Goal: Find specific page/section: Find specific page/section

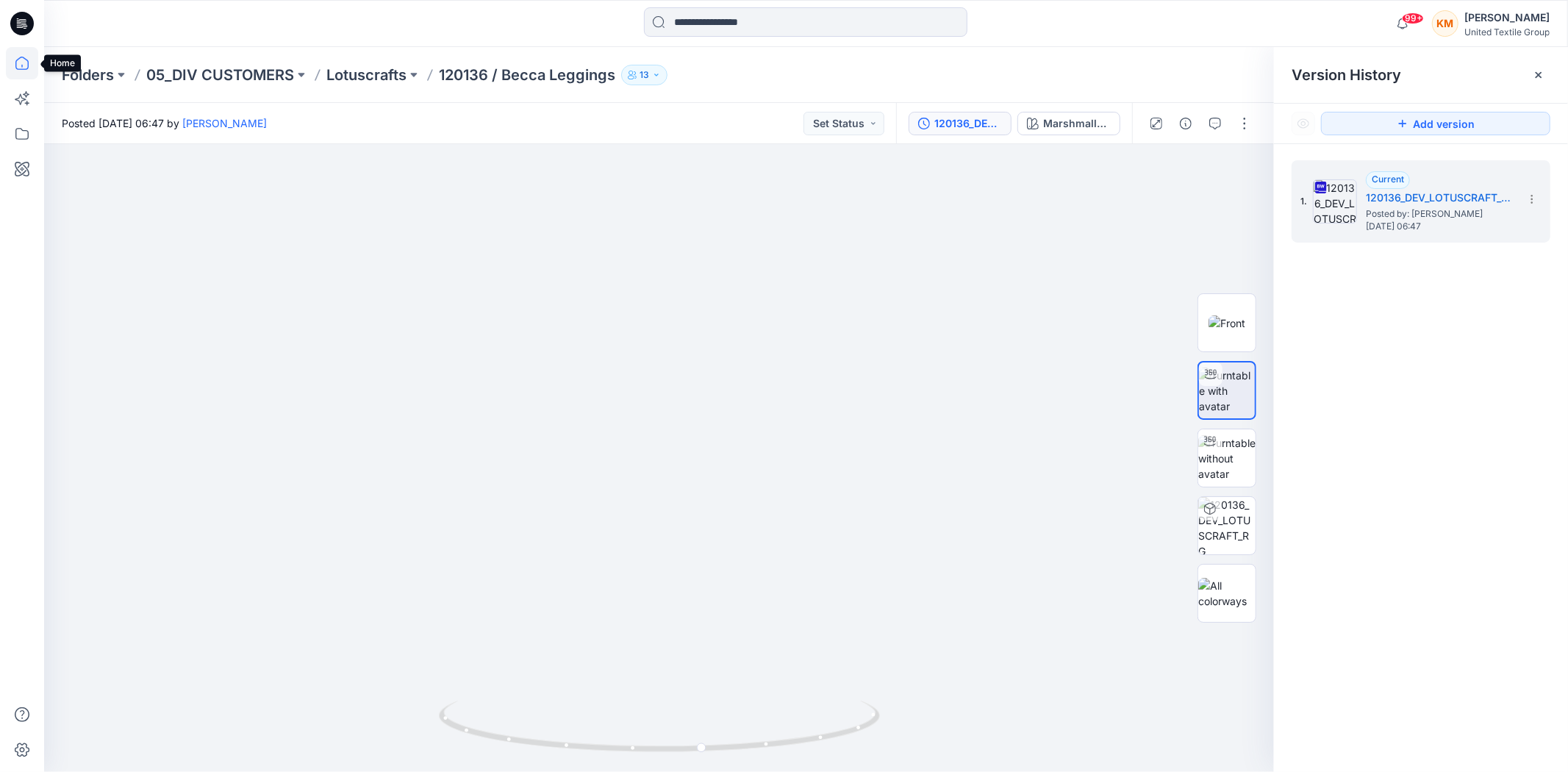
click at [22, 63] on icon at bounding box center [22, 63] width 32 height 32
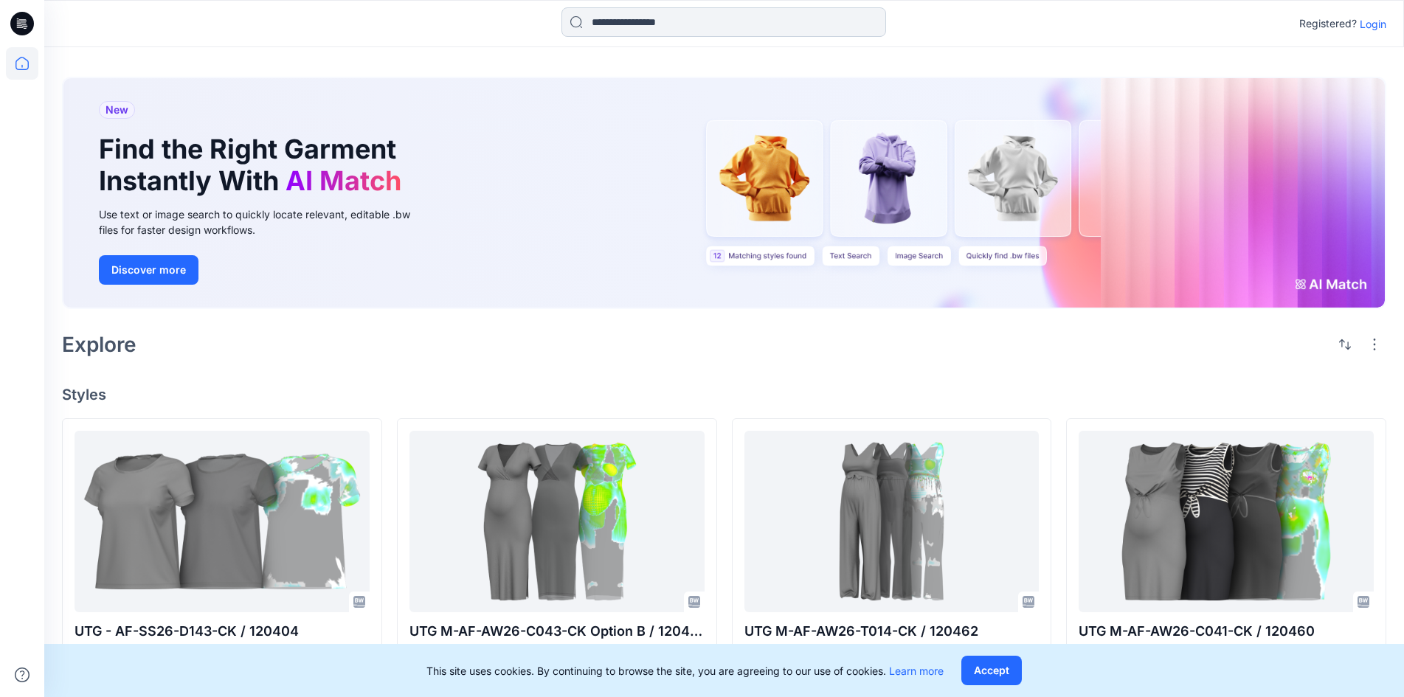
click at [618, 21] on input at bounding box center [723, 22] width 325 height 30
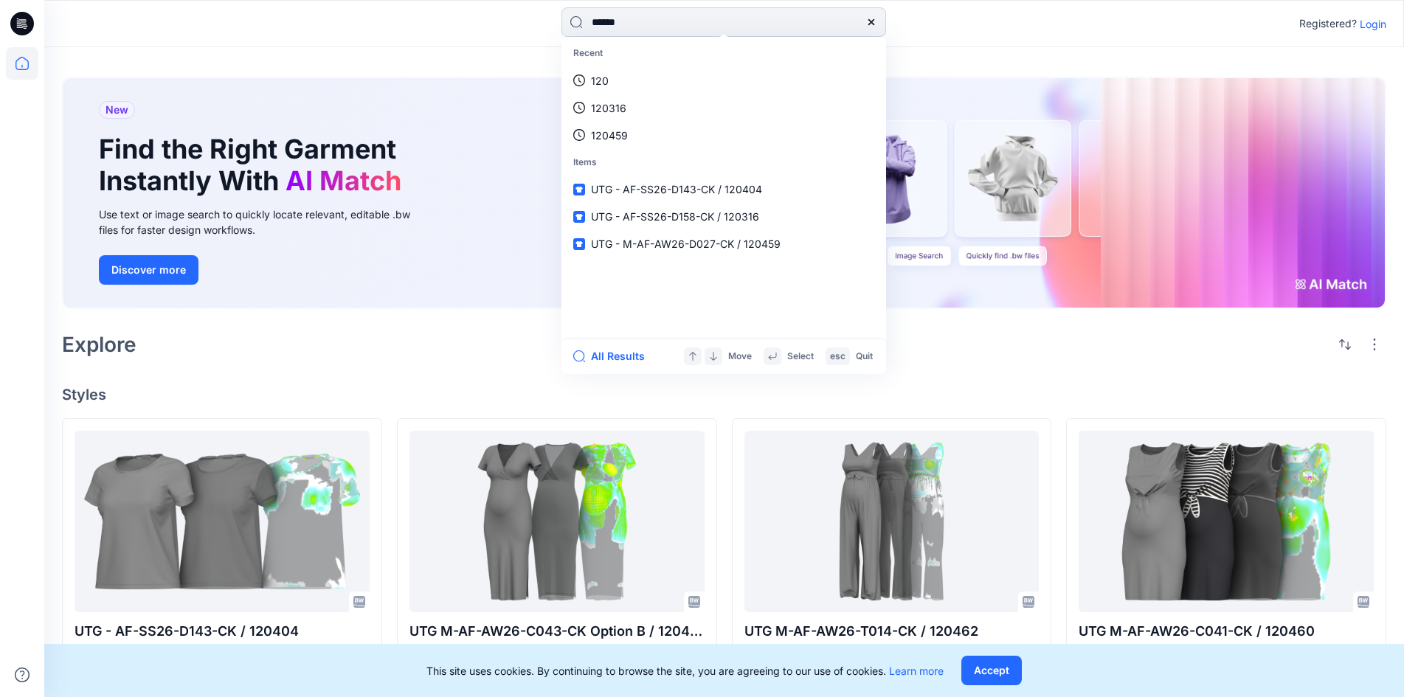
type input "******"
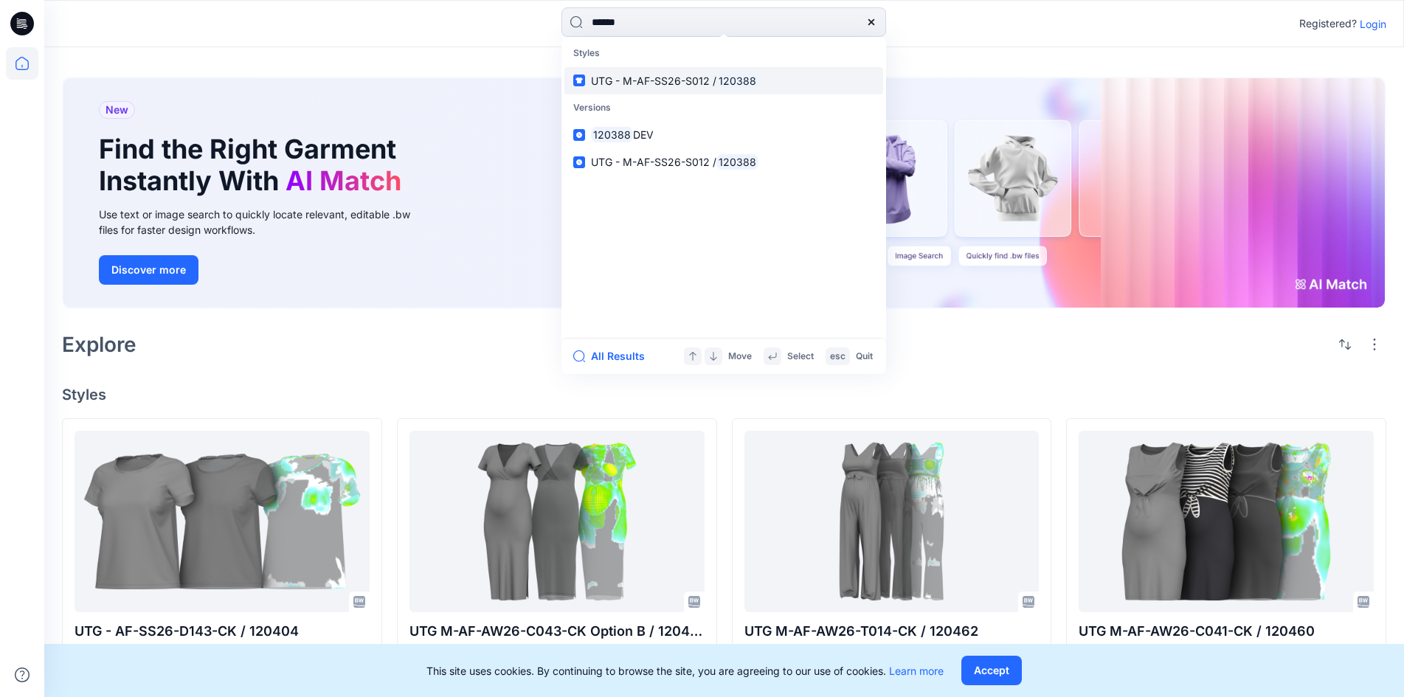
click at [611, 84] on span "UTG - M-AF-SS26-S012 /" at bounding box center [653, 80] width 125 height 13
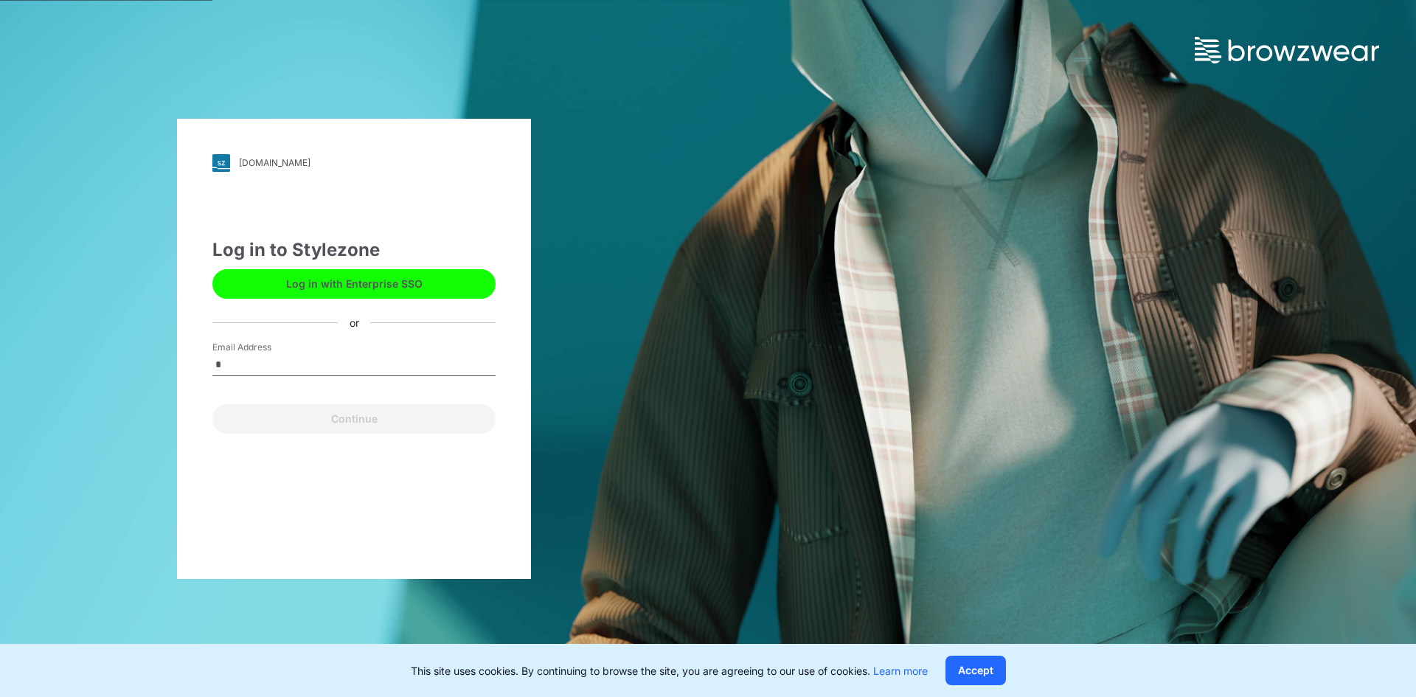
type input "**********"
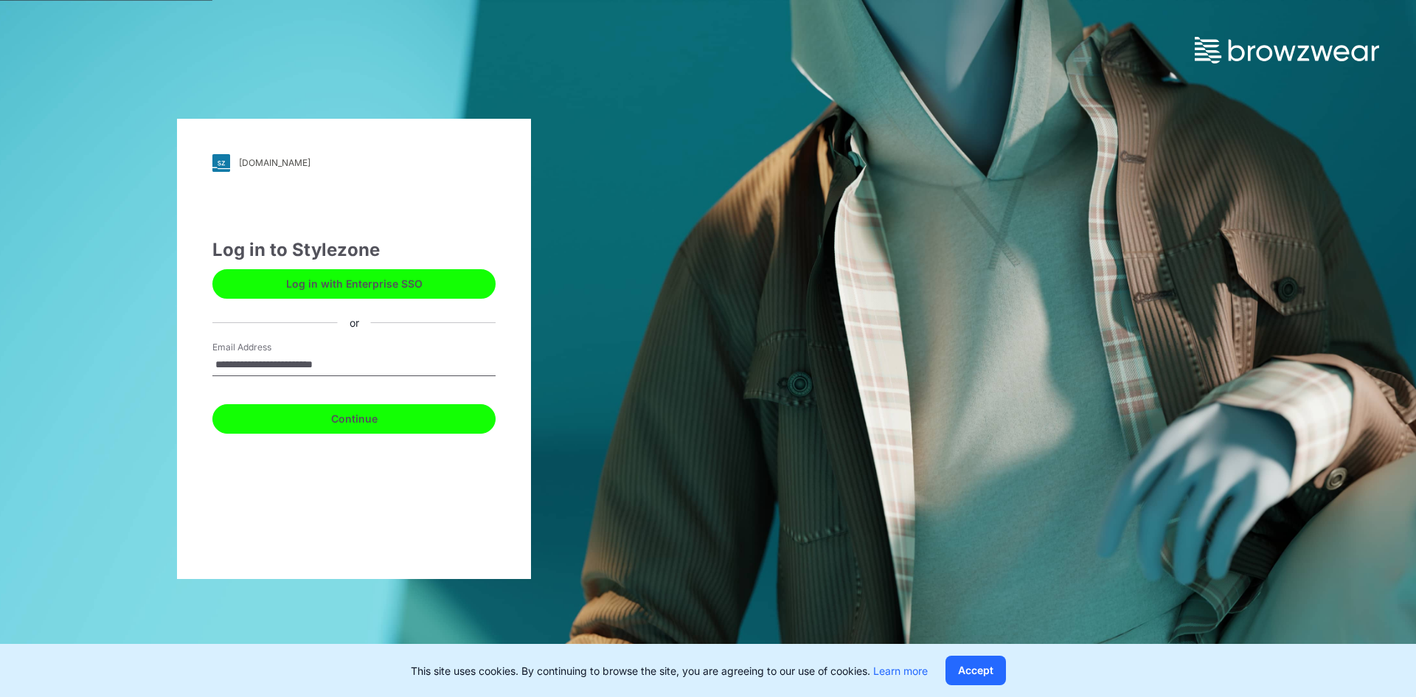
click at [349, 421] on button "Continue" at bounding box center [353, 419] width 283 height 30
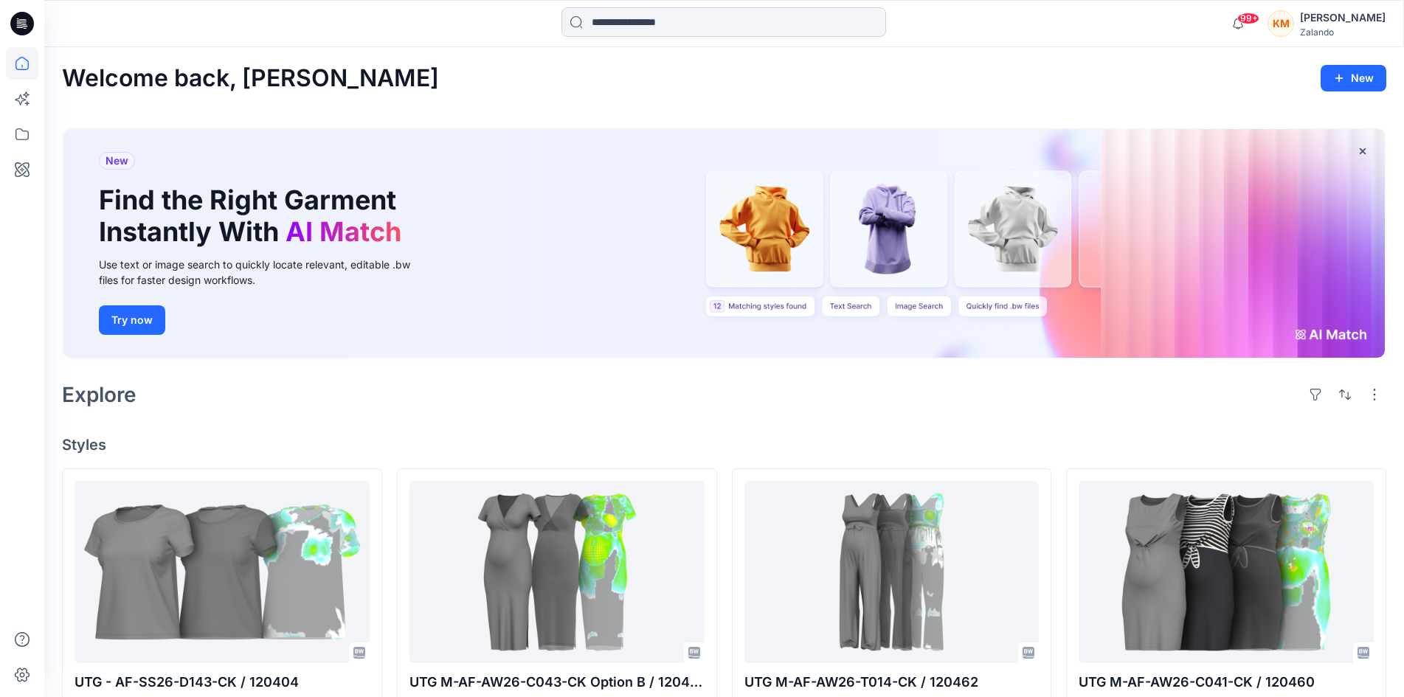
click at [691, 24] on input at bounding box center [723, 22] width 325 height 30
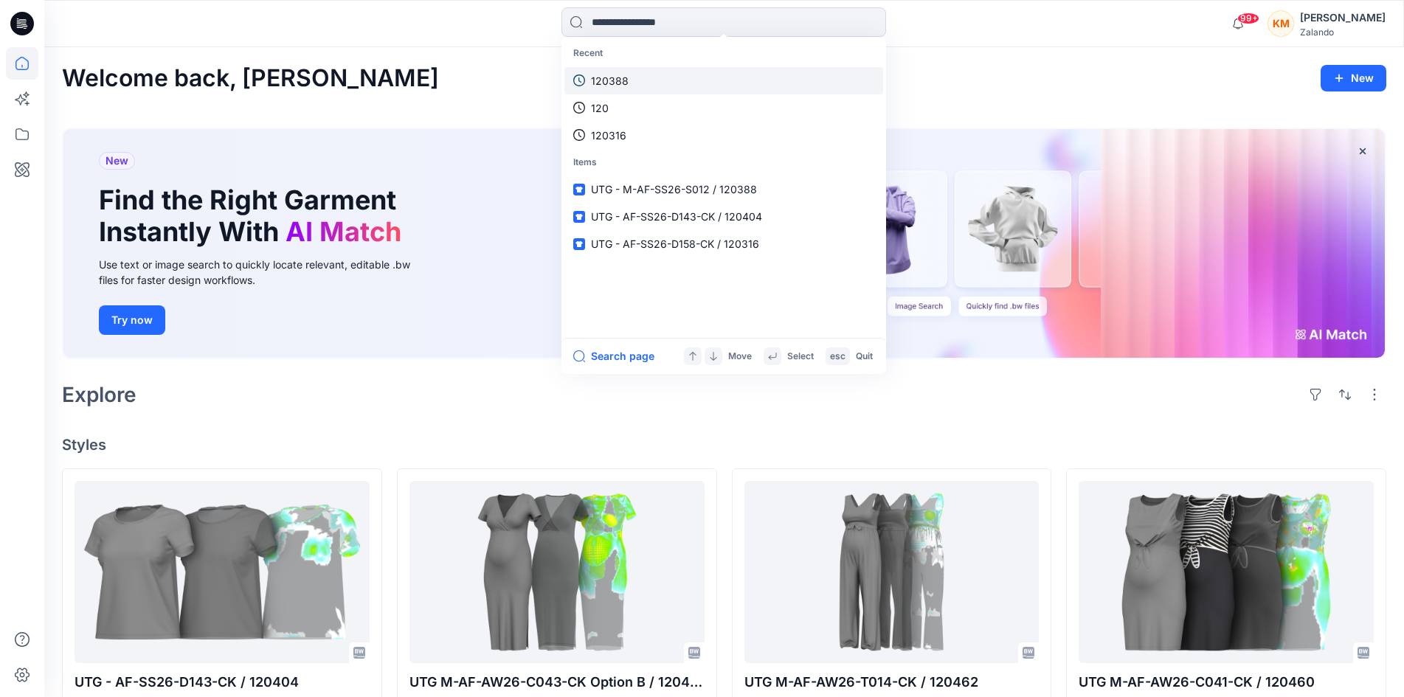
click at [637, 77] on link "120388" at bounding box center [723, 80] width 319 height 27
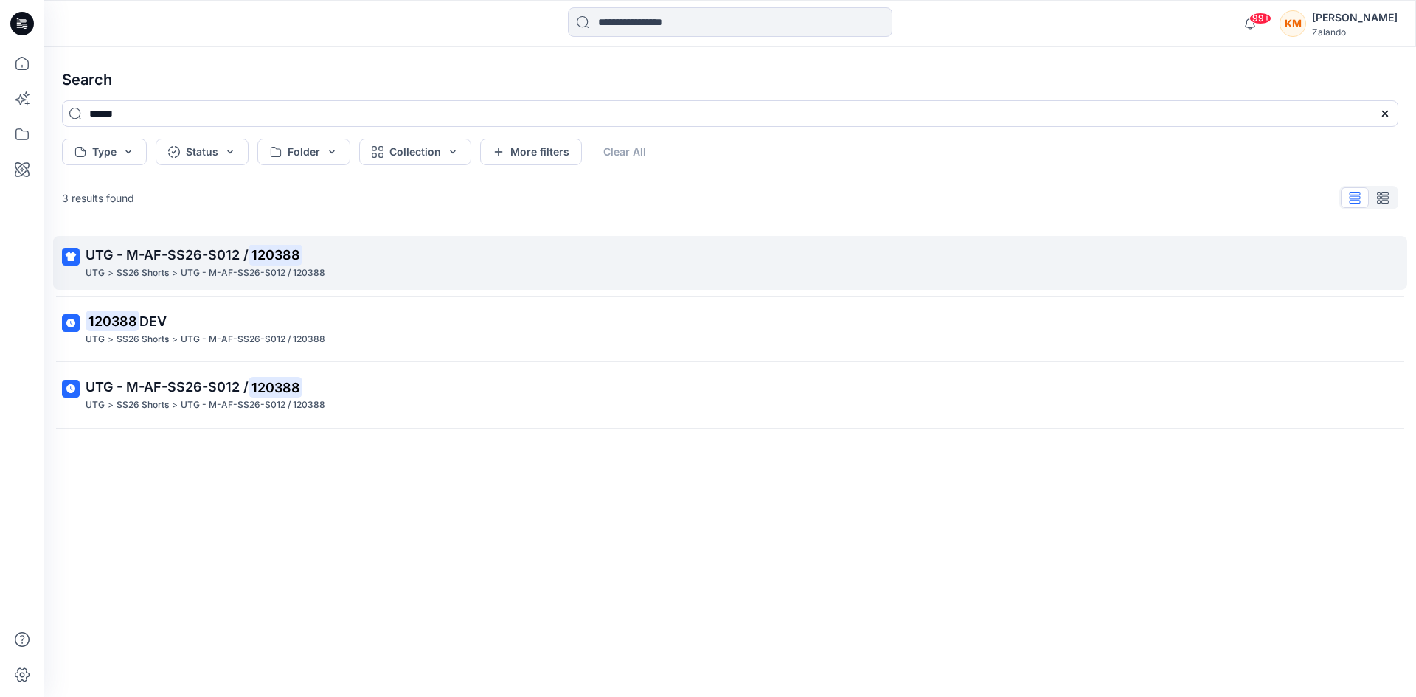
click at [241, 254] on span "UTG - M-AF-SS26-S012 /" at bounding box center [167, 254] width 163 height 15
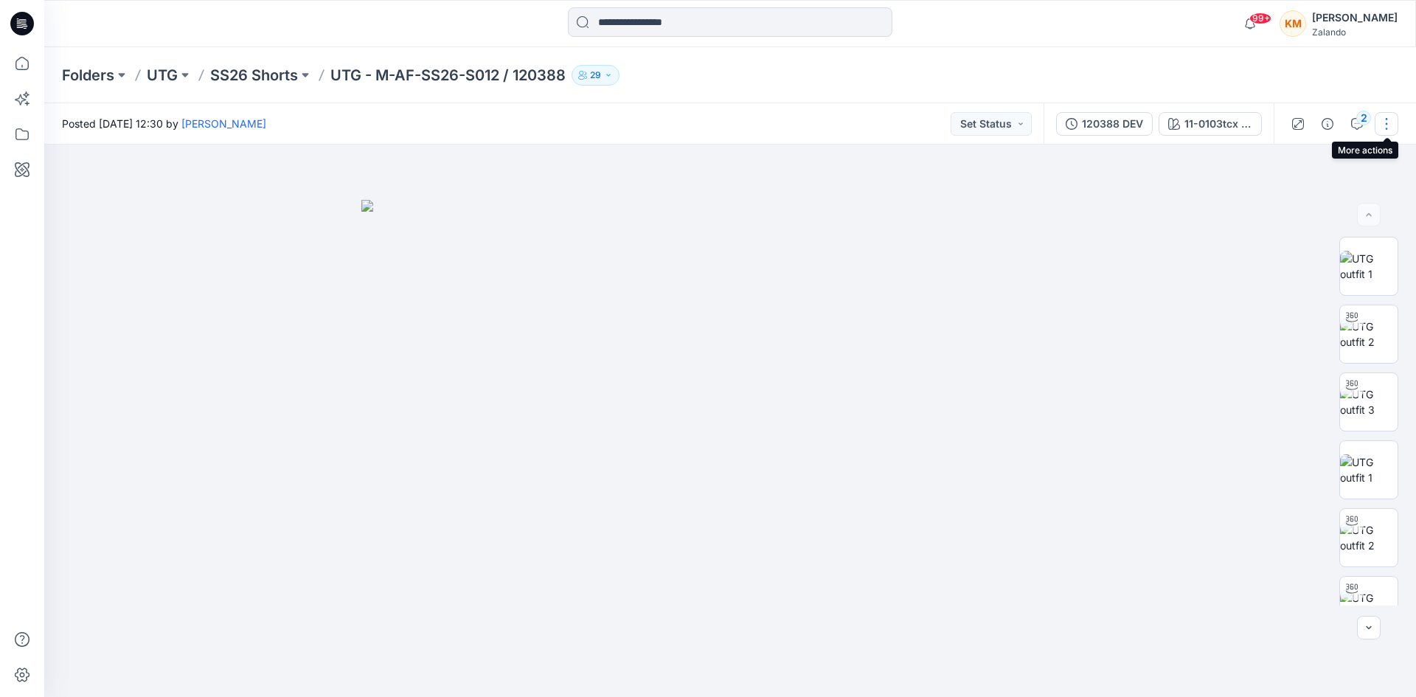
click at [1385, 127] on button "button" at bounding box center [1387, 124] width 24 height 24
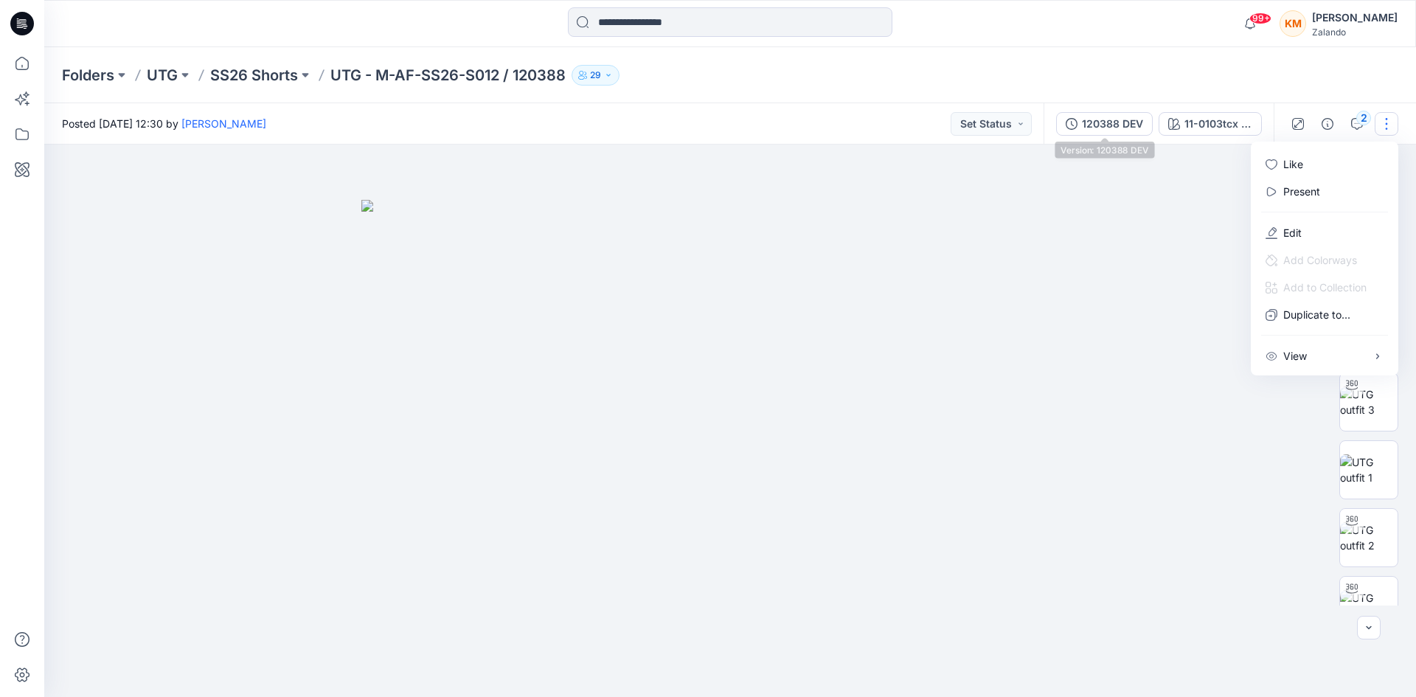
click at [1126, 124] on div "120388 DEV" at bounding box center [1112, 124] width 61 height 16
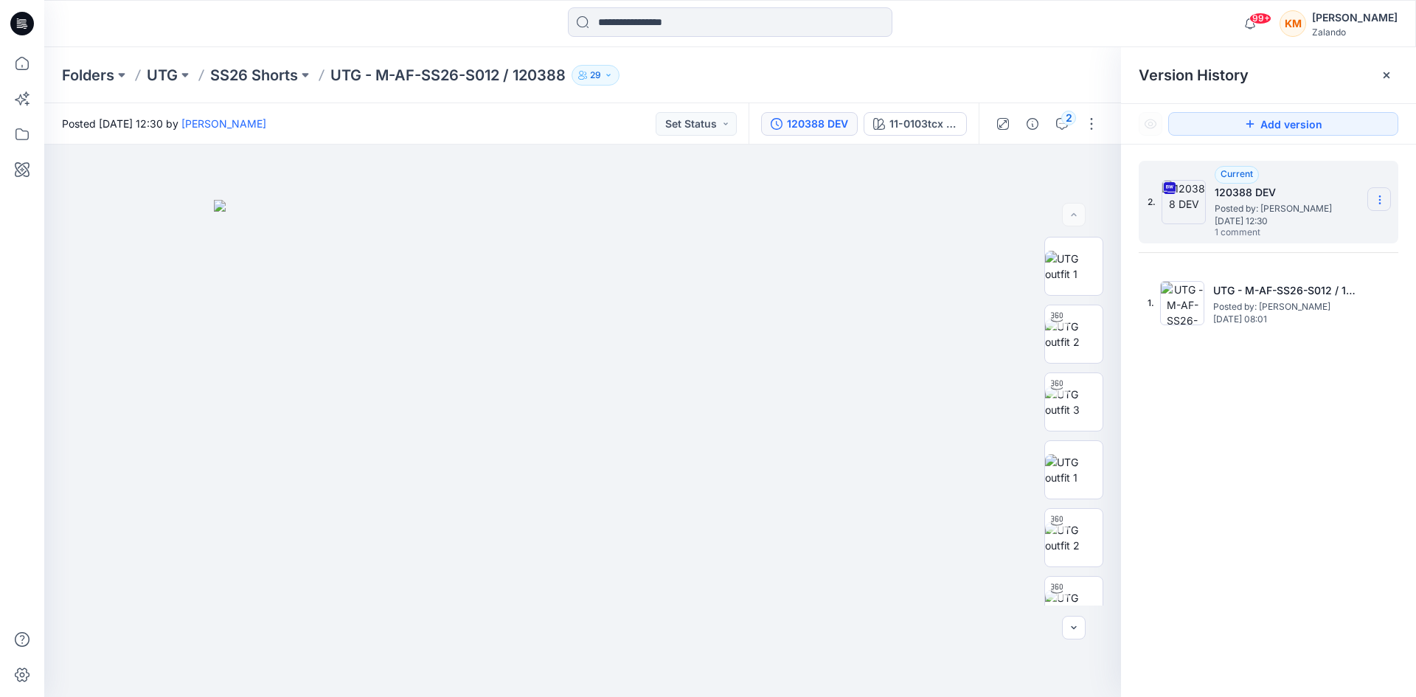
click at [1378, 196] on icon at bounding box center [1380, 200] width 12 height 12
click at [847, 236] on img at bounding box center [583, 449] width 738 height 498
